Goal: Task Accomplishment & Management: Manage account settings

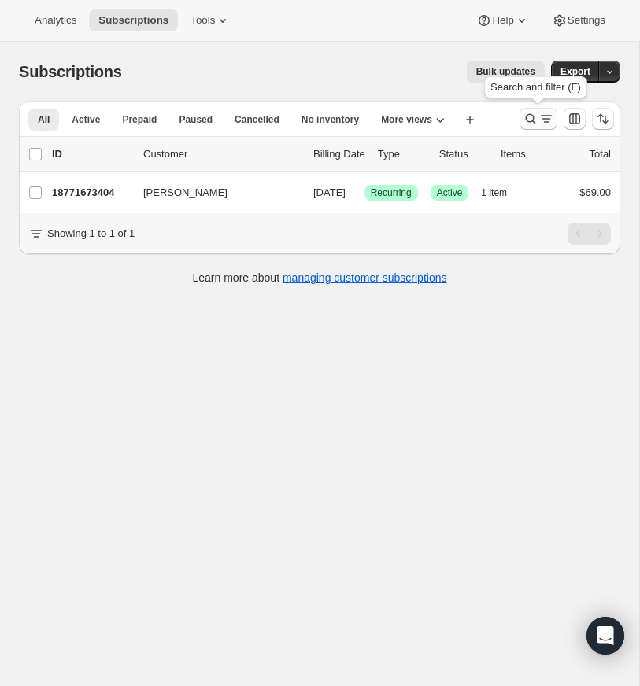
click at [533, 112] on icon "Search and filter results" at bounding box center [531, 119] width 16 height 16
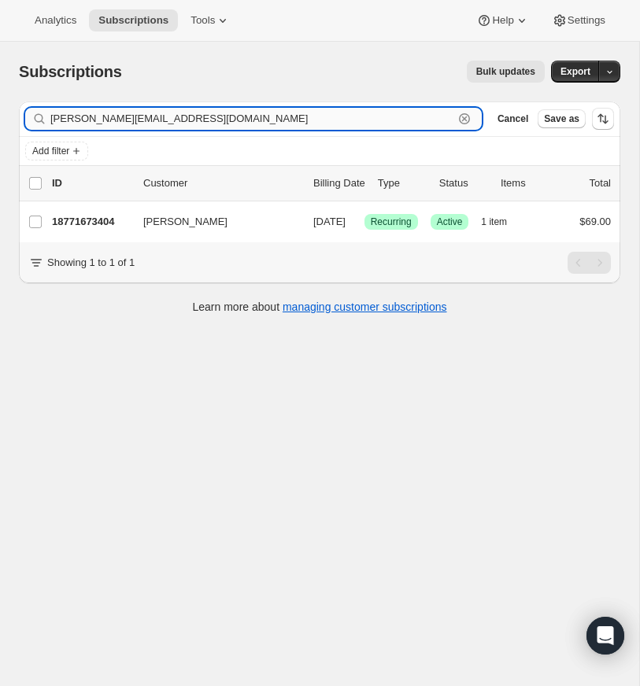
click at [457, 117] on icon "button" at bounding box center [465, 119] width 16 height 16
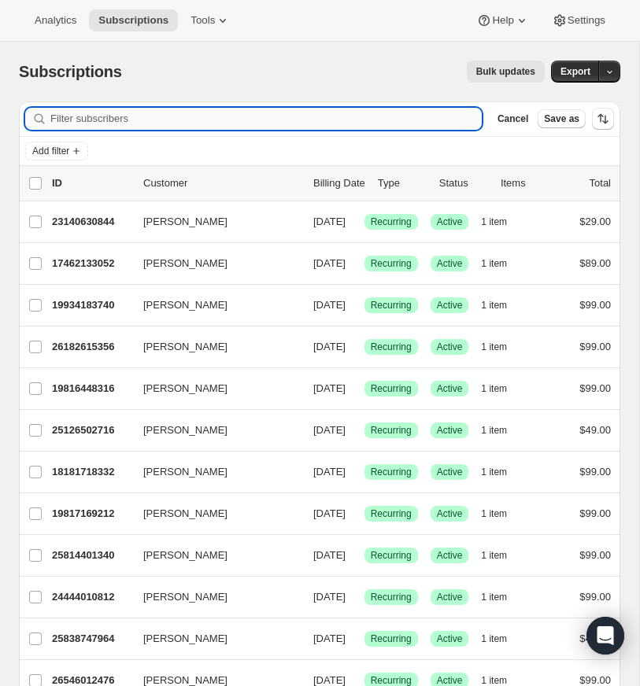
paste input "[DOMAIN_NAME][EMAIL_ADDRESS][DOMAIN_NAME]"
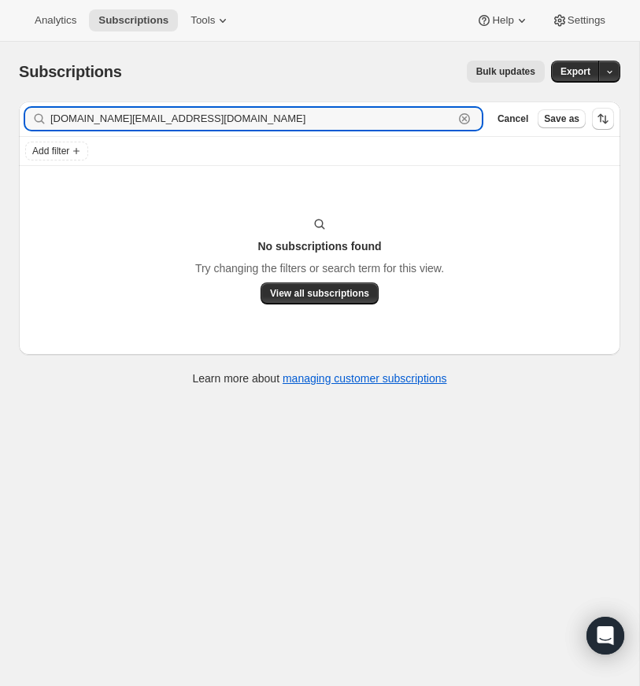
type input "[DOMAIN_NAME][EMAIL_ADDRESS][DOMAIN_NAME]"
click at [235, 123] on input "[DOMAIN_NAME][EMAIL_ADDRESS][DOMAIN_NAME]" at bounding box center [251, 119] width 403 height 22
drag, startPoint x: 235, startPoint y: 123, endPoint x: 353, endPoint y: 118, distance: 118.2
click at [235, 122] on input "[DOMAIN_NAME][EMAIL_ADDRESS][DOMAIN_NAME]" at bounding box center [251, 119] width 403 height 22
click at [463, 116] on icon "button" at bounding box center [465, 119] width 16 height 16
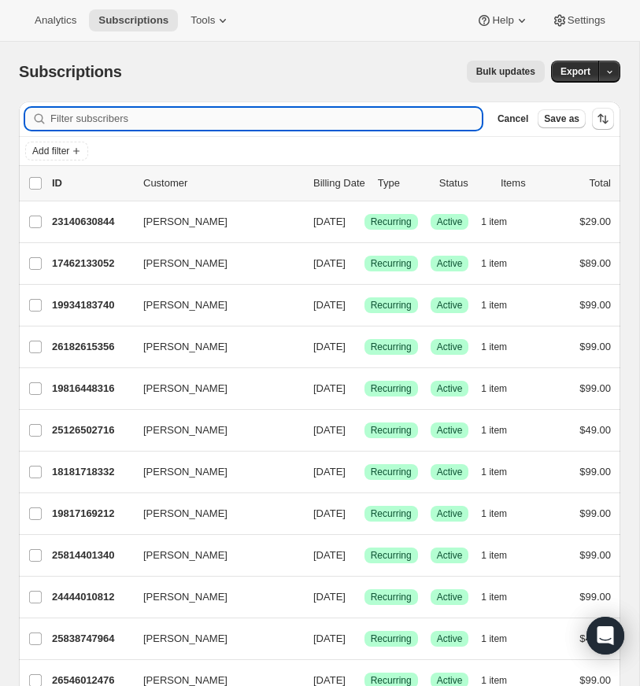
paste input "[EMAIL_ADDRESS][DOMAIN_NAME]."
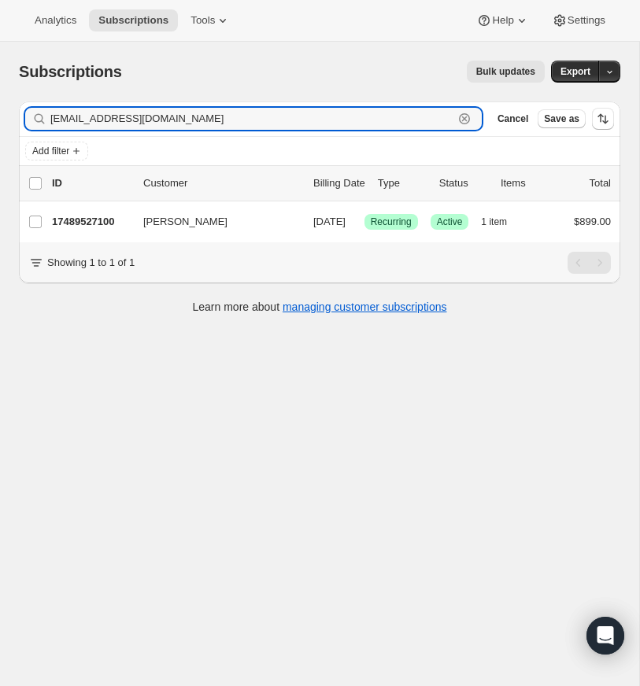
type input "[EMAIL_ADDRESS][DOMAIN_NAME]"
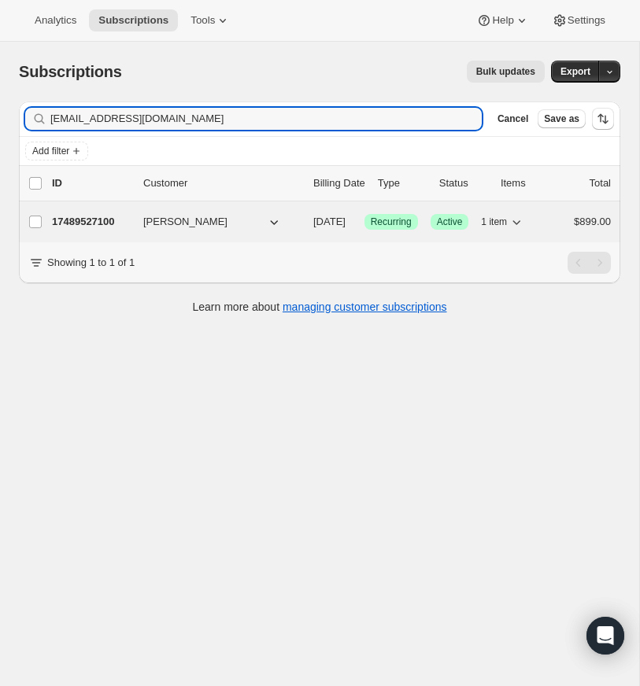
click at [91, 220] on p "17489527100" at bounding box center [91, 222] width 79 height 16
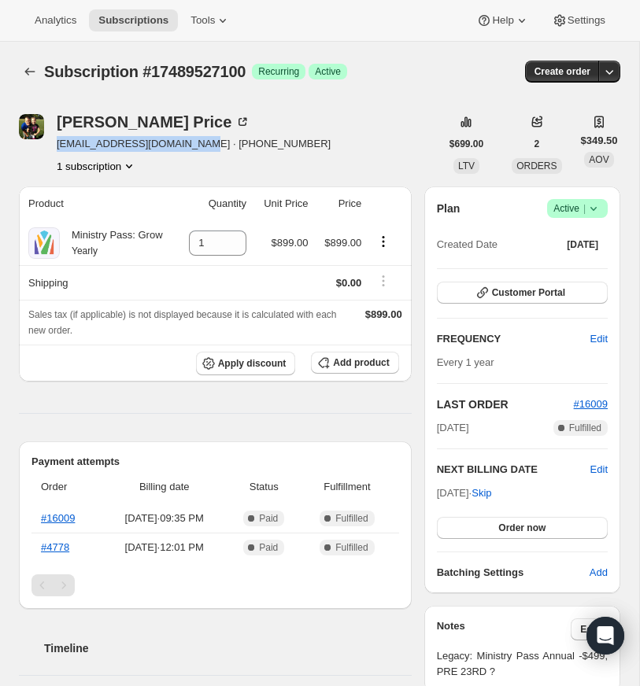
drag, startPoint x: 179, startPoint y: 144, endPoint x: 65, endPoint y: 146, distance: 114.1
click at [54, 146] on div "[PERSON_NAME] [EMAIL_ADDRESS][DOMAIN_NAME] · [PHONE_NUMBER] 1 subscription" at bounding box center [229, 144] width 421 height 60
copy span "[EMAIL_ADDRESS][DOMAIN_NAME]"
